Goal: Find specific page/section: Find specific page/section

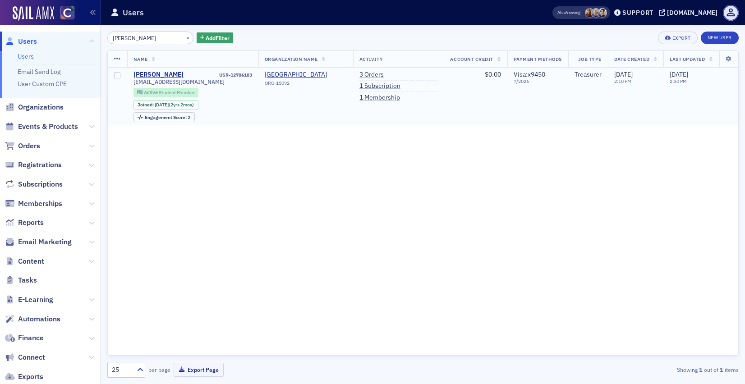
type input "[PERSON_NAME]"
click at [168, 94] on span "Student Member" at bounding box center [177, 92] width 36 height 6
click at [132, 40] on input "[PERSON_NAME]" at bounding box center [150, 38] width 86 height 13
click at [184, 39] on button "×" at bounding box center [188, 37] width 8 height 8
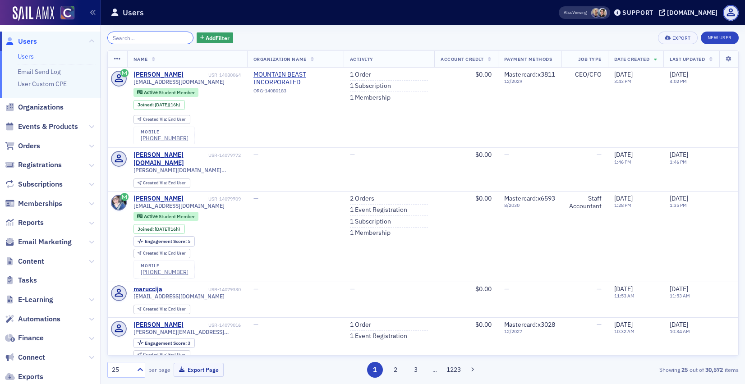
click at [174, 39] on input "search" at bounding box center [150, 38] width 86 height 13
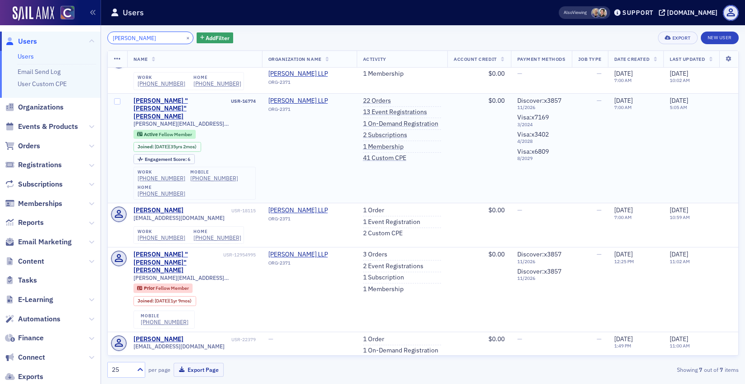
scroll to position [82, 0]
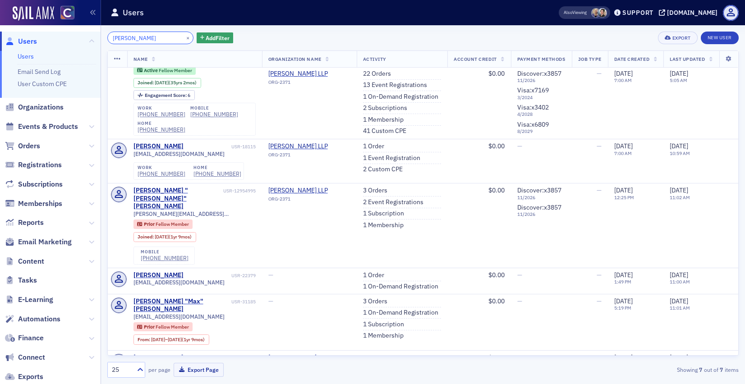
type input "marolt"
